Goal: Task Accomplishment & Management: Use online tool/utility

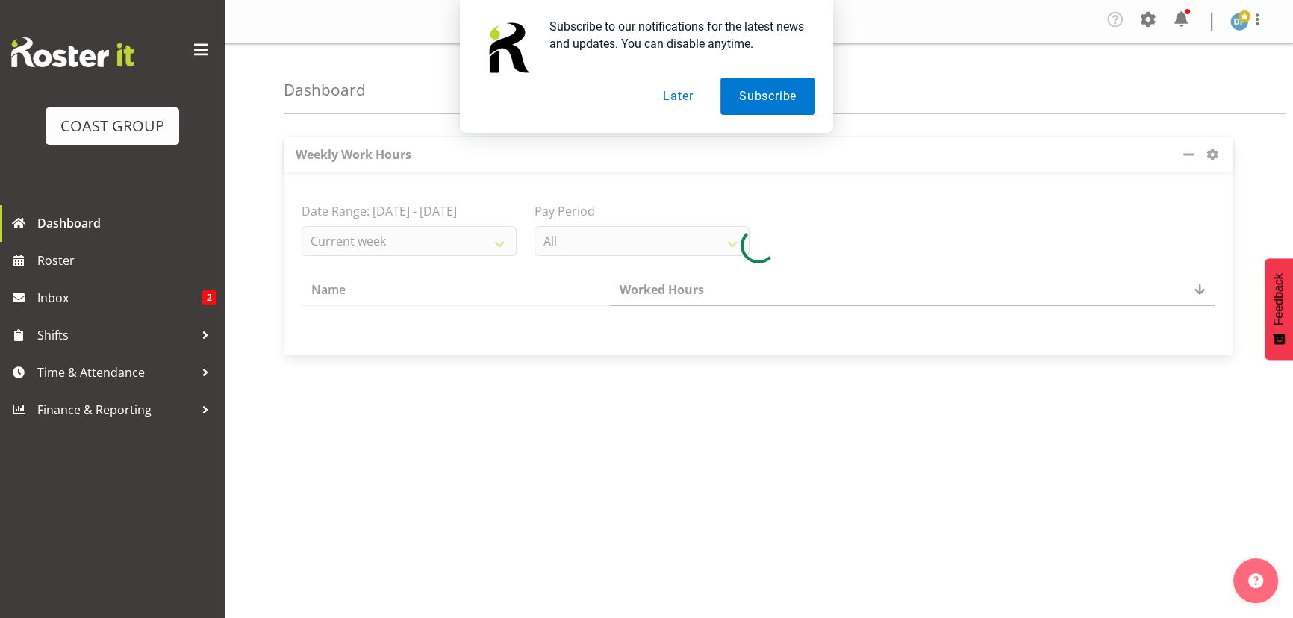
click at [1157, 10] on div "Subscribe to our notifications for the latest news and updates. You can disable…" at bounding box center [646, 66] width 1293 height 133
click at [686, 100] on button "Later" at bounding box center [677, 96] width 67 height 37
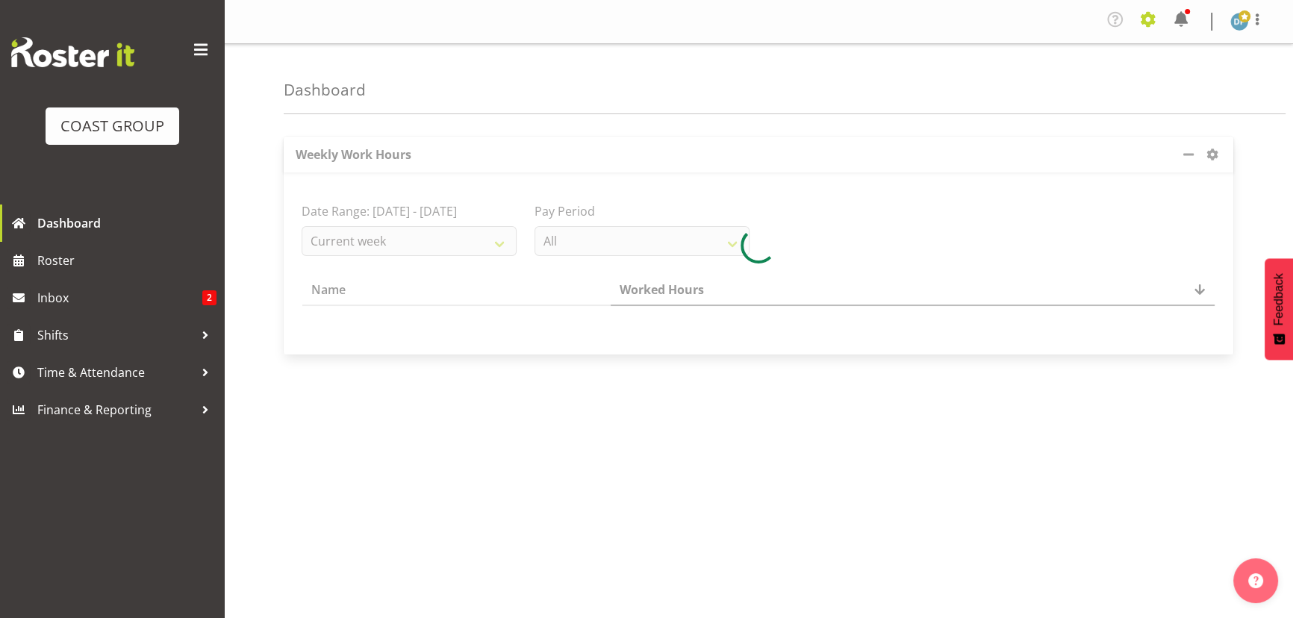
click at [1150, 18] on span at bounding box center [1148, 19] width 24 height 24
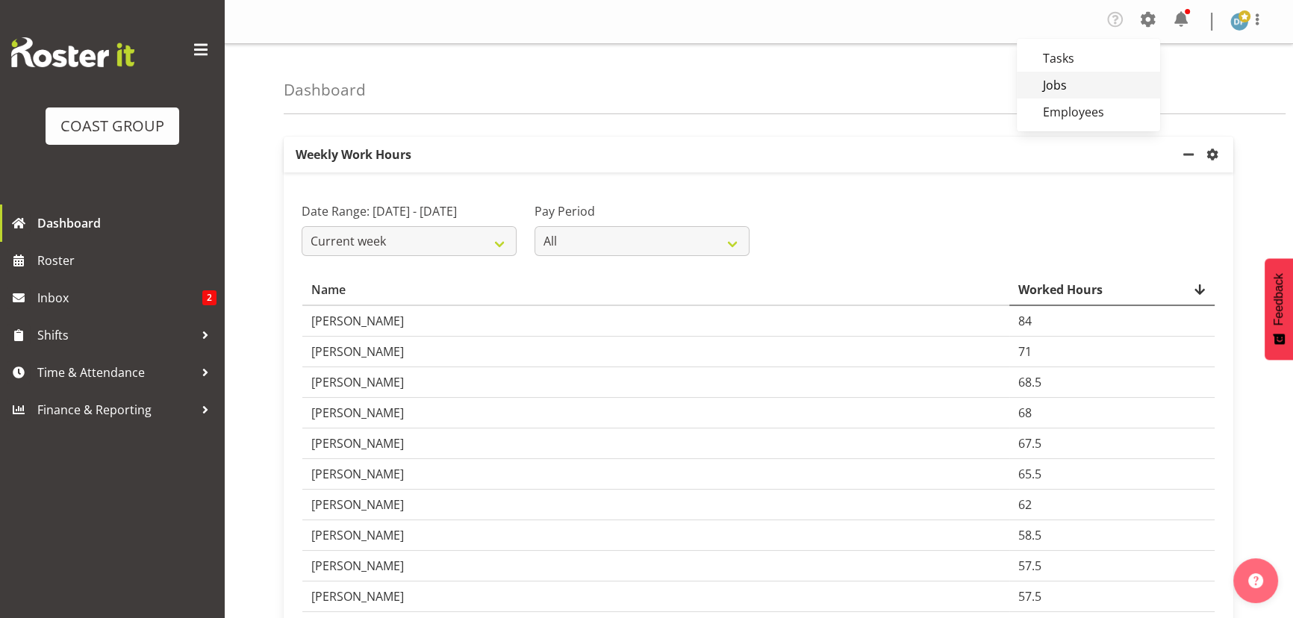
click at [1035, 82] on link "Jobs" at bounding box center [1088, 85] width 143 height 27
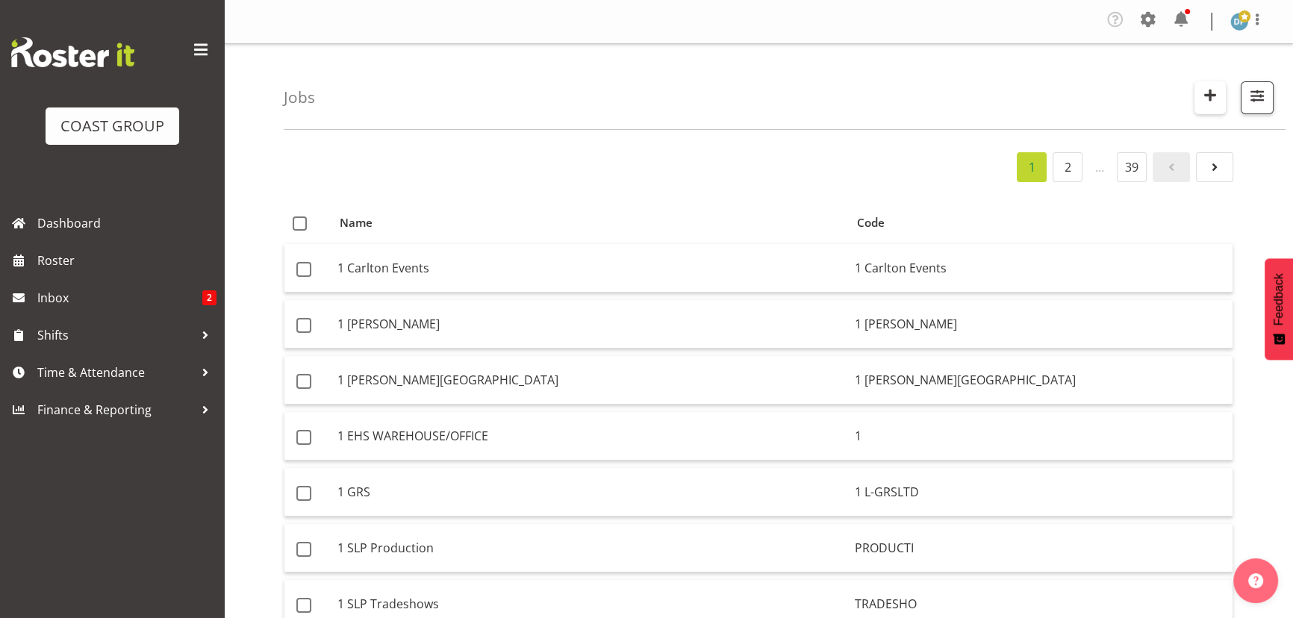
click at [1212, 93] on span "button" at bounding box center [1209, 94] width 19 height 19
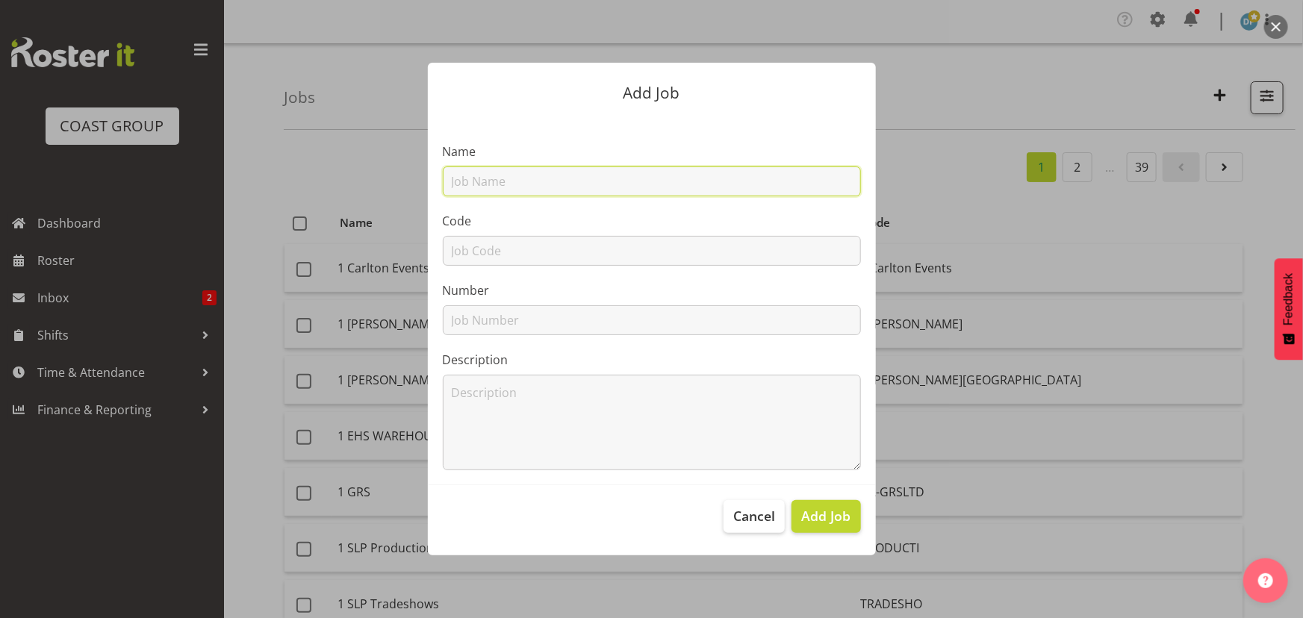
click at [552, 186] on input "text" at bounding box center [652, 181] width 418 height 30
type input "22510029 - Geofabrics @ NZGS"
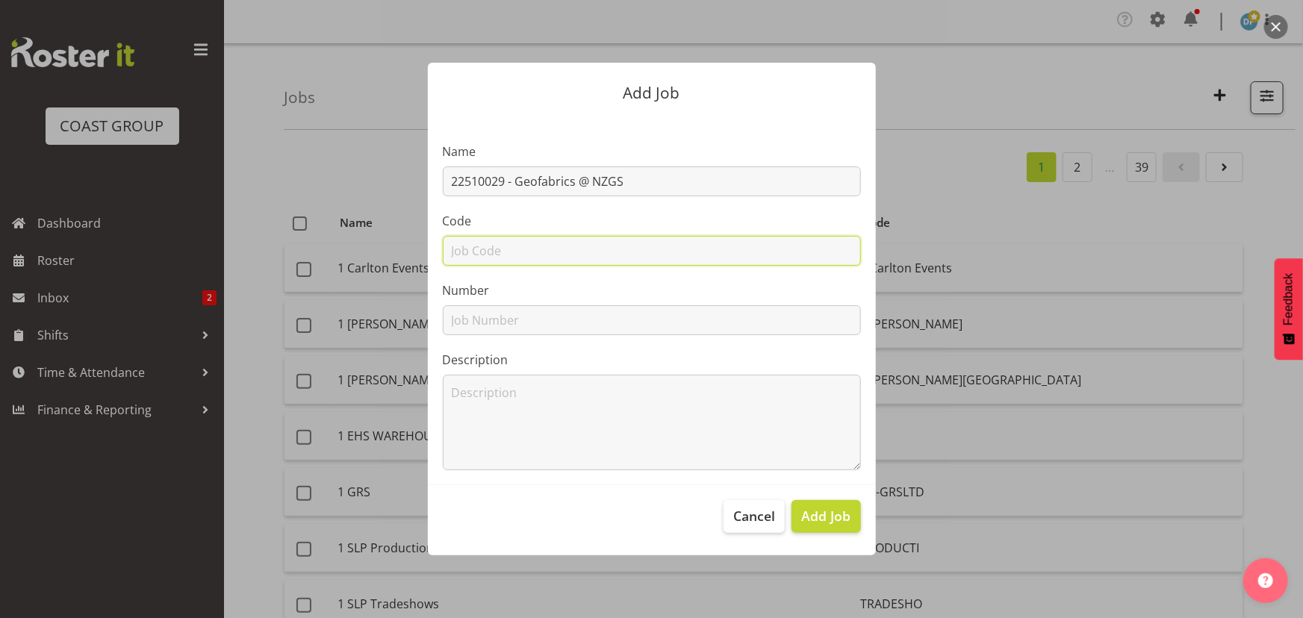
click at [567, 244] on input "text" at bounding box center [652, 251] width 418 height 30
type input "22510029"
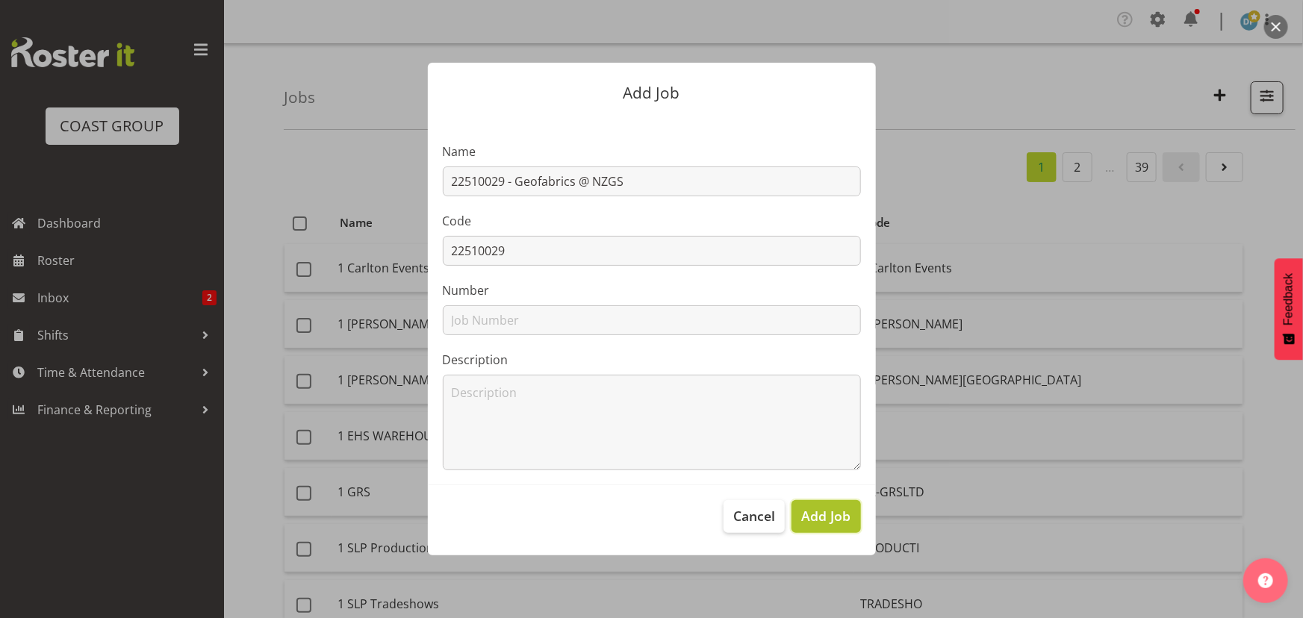
click at [820, 521] on span "Add Job" at bounding box center [825, 515] width 49 height 19
